Goal: Browse casually

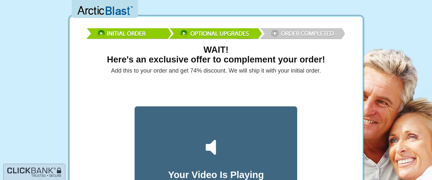
click at [301, 35] on img at bounding box center [215, 32] width 261 height 19
click at [299, 32] on img at bounding box center [215, 32] width 261 height 19
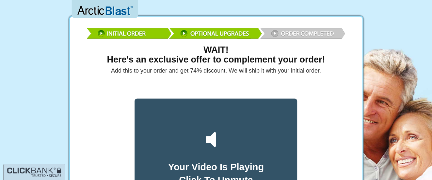
click at [220, 136] on icon at bounding box center [216, 140] width 28 height 28
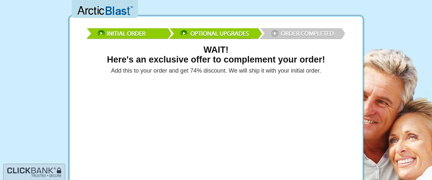
click at [274, 32] on img at bounding box center [215, 32] width 261 height 19
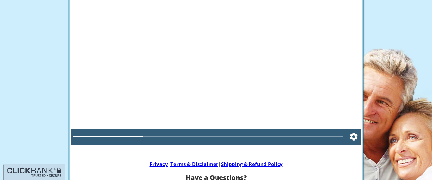
scroll to position [5, 0]
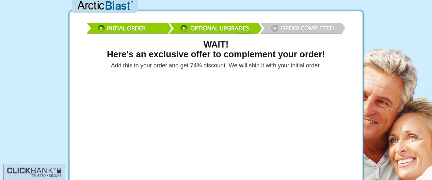
click at [282, 26] on img at bounding box center [215, 27] width 261 height 19
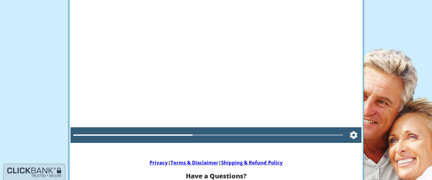
scroll to position [0, 0]
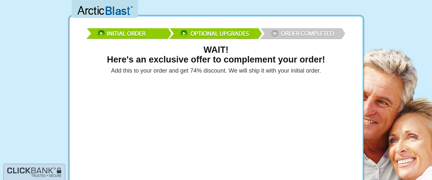
drag, startPoint x: 400, startPoint y: 31, endPoint x: 378, endPoint y: 20, distance: 24.1
click at [285, 32] on img at bounding box center [215, 32] width 261 height 19
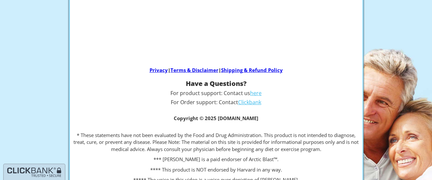
scroll to position [130, 0]
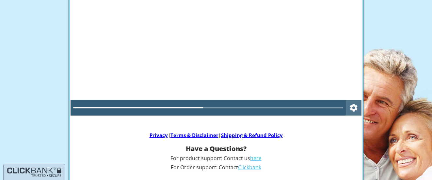
click at [354, 107] on icon "Settings" at bounding box center [353, 108] width 9 height 16
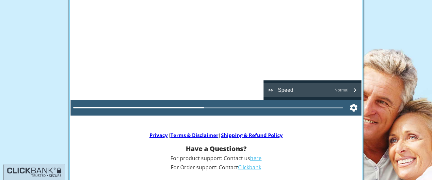
click at [354, 91] on icon "Playback speed" at bounding box center [355, 90] width 2 height 4
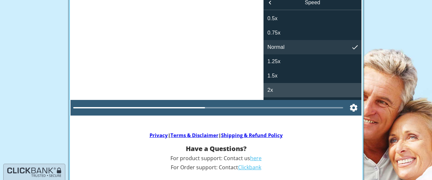
click at [271, 90] on span "2x" at bounding box center [270, 90] width 6 height 8
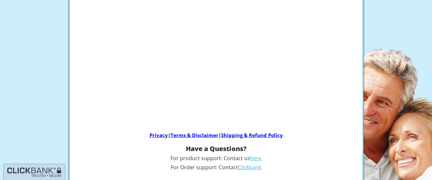
scroll to position [0, 0]
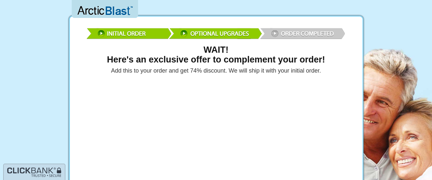
click at [291, 31] on img at bounding box center [215, 32] width 261 height 19
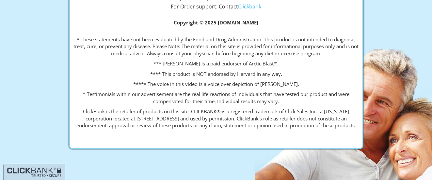
scroll to position [136, 0]
